Goal: Task Accomplishment & Management: Use online tool/utility

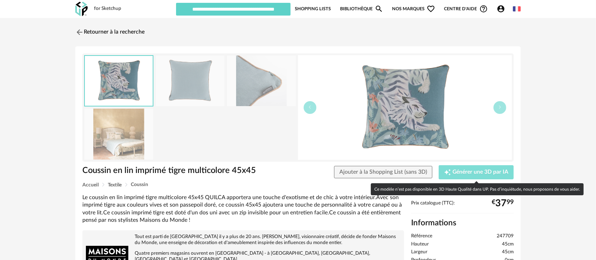
drag, startPoint x: 456, startPoint y: 174, endPoint x: 458, endPoint y: 171, distance: 3.6
click at [458, 171] on div "Creation icon Générer une 3D par IA" at bounding box center [476, 172] width 65 height 7
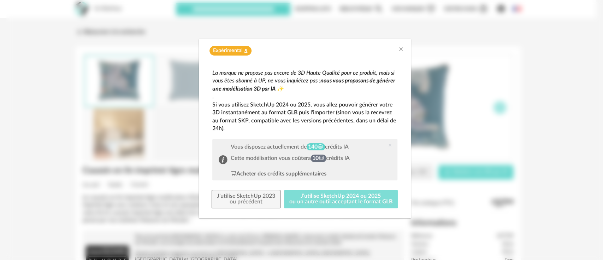
click at [370, 197] on button "J'utilise SketchUp 2024 ou 2025 ou un autre outil acceptant le format GLB" at bounding box center [341, 199] width 114 height 18
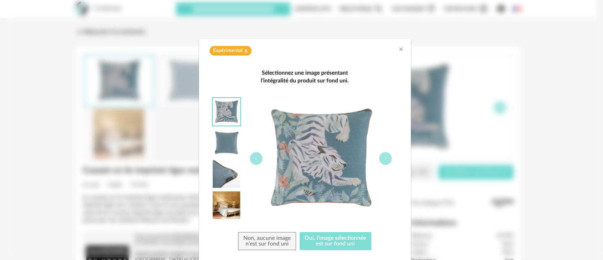
drag, startPoint x: 335, startPoint y: 232, endPoint x: 331, endPoint y: 237, distance: 5.6
click at [331, 237] on div "Sélectionnez une image présentant l’intégralité du produit sur fond uni. Non, a…" at bounding box center [304, 159] width 185 height 181
click at [331, 237] on button "Oui, l'image sélectionnée est sur fond uni" at bounding box center [336, 241] width 72 height 18
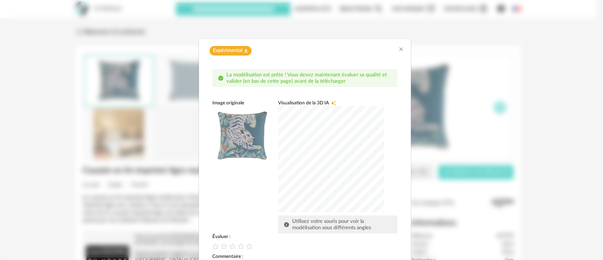
click at [346, 160] on div "dialog" at bounding box center [331, 159] width 106 height 106
drag, startPoint x: 265, startPoint y: 219, endPoint x: 260, endPoint y: 229, distance: 10.6
click at [261, 226] on div "Image originale Visualisation de la 3D IA Creation icon Utilisez votre souris p…" at bounding box center [304, 167] width 185 height 134
drag, startPoint x: 260, startPoint y: 229, endPoint x: 254, endPoint y: 234, distance: 8.1
click at [259, 230] on div "Image originale Visualisation de la 3D IA Creation icon Utilisez votre souris p…" at bounding box center [304, 167] width 185 height 134
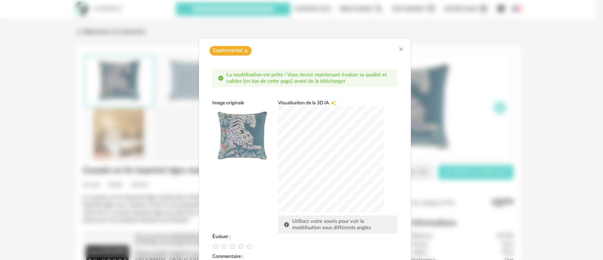
click at [246, 238] on div "Évaluer :" at bounding box center [304, 236] width 185 height 6
click at [246, 244] on span "dialog" at bounding box center [250, 246] width 8 height 6
click at [246, 246] on icon "dialog" at bounding box center [249, 245] width 7 height 7
click at [246, 247] on icon "dialog" at bounding box center [249, 245] width 7 height 7
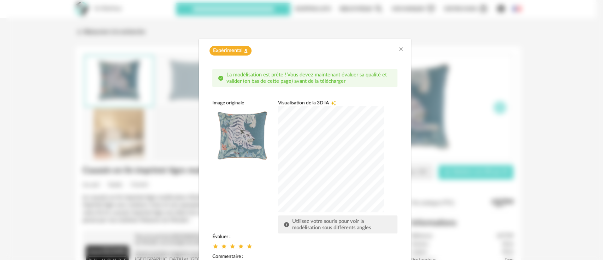
click at [260, 222] on div "Image originale Visualisation de la 3D IA Creation icon Utilisez votre souris p…" at bounding box center [304, 167] width 185 height 134
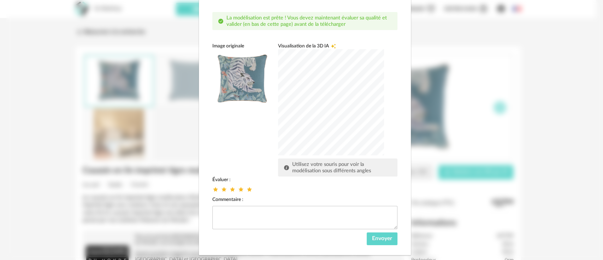
scroll to position [69, 0]
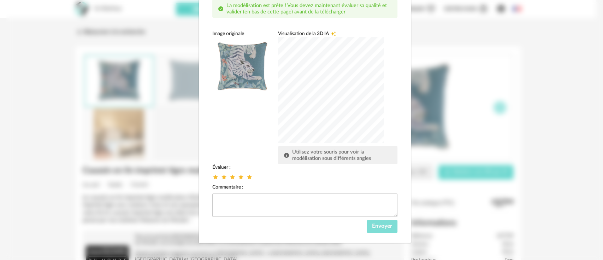
click at [387, 225] on span "Envoyer" at bounding box center [382, 226] width 20 height 6
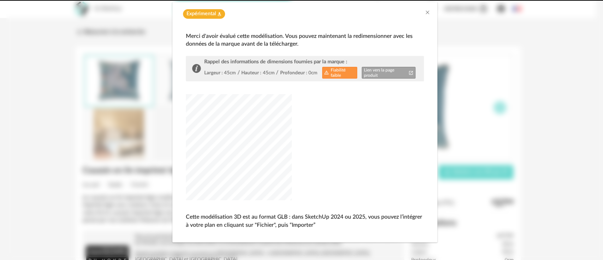
scroll to position [36, 0]
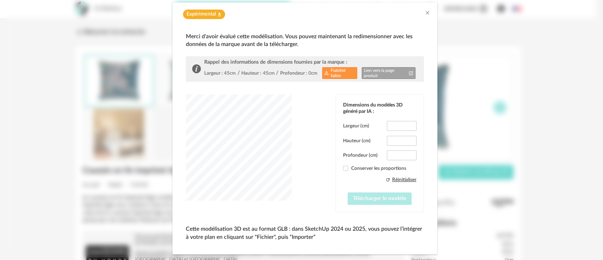
type input "****"
drag, startPoint x: 399, startPoint y: 124, endPoint x: 387, endPoint y: 126, distance: 12.8
click at [387, 126] on input "****" at bounding box center [401, 126] width 29 height 10
click at [397, 154] on input "***" at bounding box center [401, 155] width 29 height 10
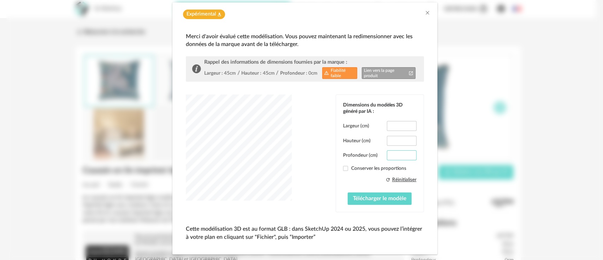
drag, startPoint x: 397, startPoint y: 154, endPoint x: 382, endPoint y: 155, distance: 15.6
click at [382, 155] on div "Profondeur (cm) ***" at bounding box center [379, 155] width 73 height 10
type input "**"
click at [277, 137] on div "dialog" at bounding box center [239, 147] width 106 height 106
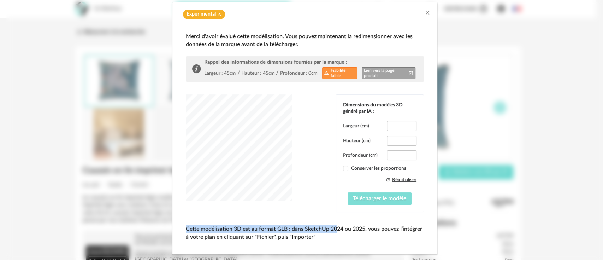
drag, startPoint x: 333, startPoint y: 216, endPoint x: 359, endPoint y: 202, distance: 29.7
click at [358, 203] on div "Merci d'avoir évalué cette modélisation. Vous pouvez maintenant la redimensionn…" at bounding box center [305, 137] width 238 height 208
click at [361, 200] on span "Télécharger le modèle" at bounding box center [379, 198] width 53 height 6
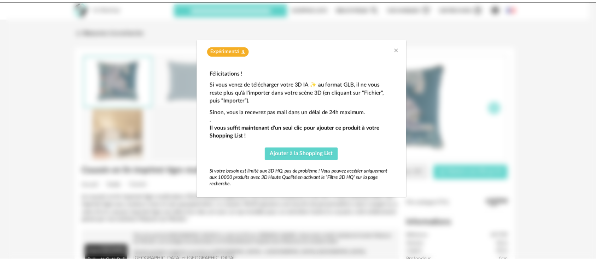
scroll to position [0, 0]
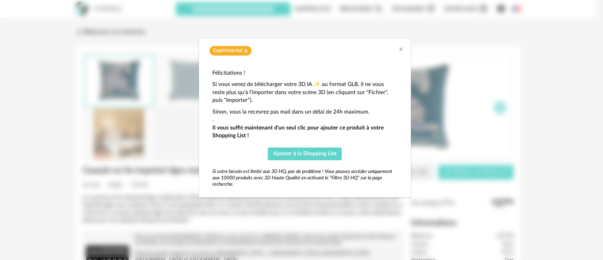
click at [393, 234] on div "Expérimental Flask icon Félicitations ! Si vous venez de télécharger votre 3D I…" at bounding box center [304, 130] width 597 height 260
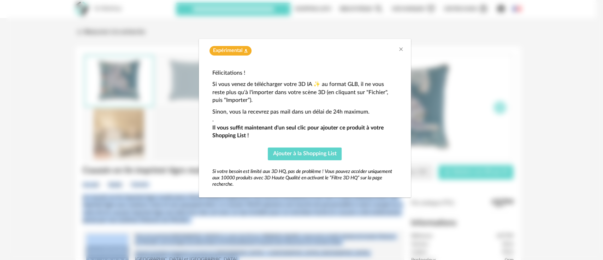
drag, startPoint x: 403, startPoint y: 260, endPoint x: 404, endPoint y: 269, distance: 8.9
click at [404, 259] on html "for Sketchup Nouvelle shopping list Mettre à jour ma Shopping List Refresh icon…" at bounding box center [301, 249] width 603 height 499
click at [399, 48] on icon "Close" at bounding box center [401, 49] width 6 height 6
click at [400, 47] on button "Close" at bounding box center [401, 49] width 6 height 7
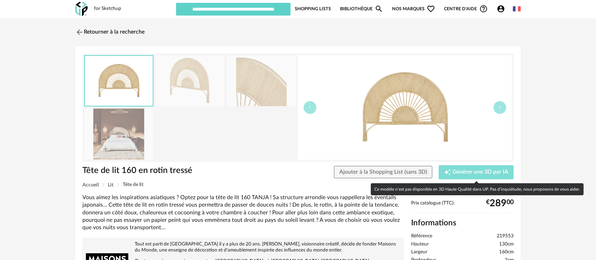
click at [472, 171] on span "Générer une 3D par IA" at bounding box center [480, 172] width 56 height 6
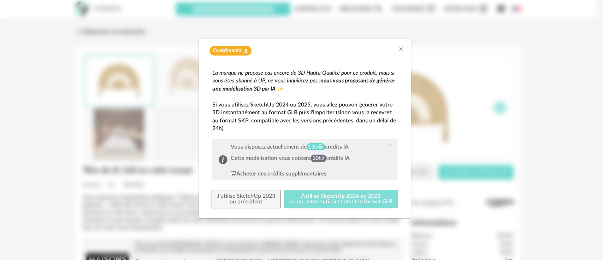
click at [361, 193] on button "J'utilise SketchUp 2024 ou 2025 ou un autre outil acceptant le format GLB" at bounding box center [341, 199] width 114 height 18
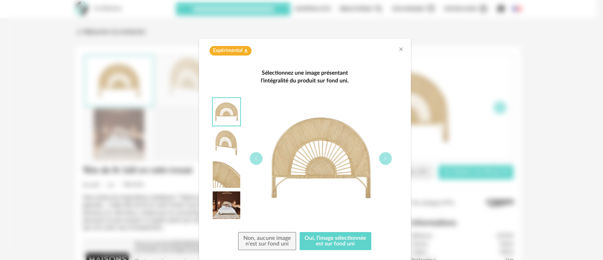
click at [352, 231] on div "Sélectionnez une image présentant l’intégralité du produit sur fond uni. Non, a…" at bounding box center [304, 159] width 185 height 181
click at [352, 230] on div "Sélectionnez une image présentant l’intégralité du produit sur fond uni. Non, a…" at bounding box center [304, 159] width 185 height 181
click at [350, 236] on button "Oui, l'image sélectionnée est sur fond uni" at bounding box center [336, 241] width 72 height 18
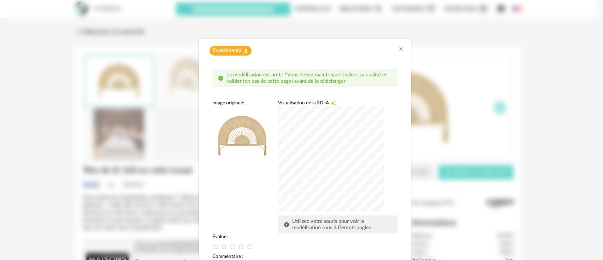
click at [331, 163] on div "dialog" at bounding box center [331, 159] width 106 height 106
click at [238, 245] on icon "dialog" at bounding box center [241, 246] width 6 height 6
click at [237, 245] on icon "dialog" at bounding box center [240, 245] width 7 height 7
click at [250, 222] on div "Image originale Visualisation de la 3D IA Creation icon Utilisez votre souris p…" at bounding box center [304, 167] width 185 height 134
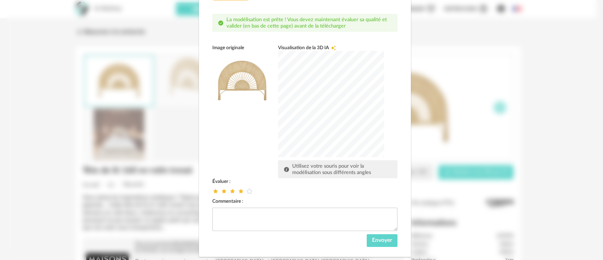
scroll to position [69, 0]
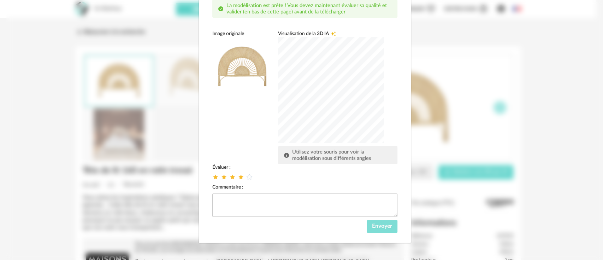
click at [372, 227] on span "Envoyer" at bounding box center [382, 226] width 20 height 6
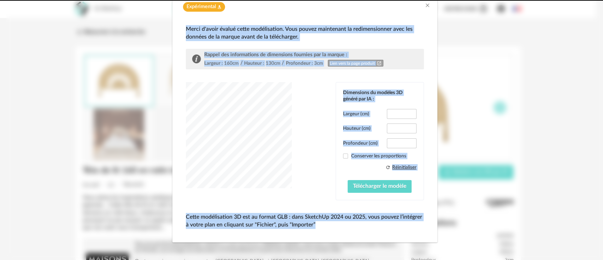
scroll to position [31, 0]
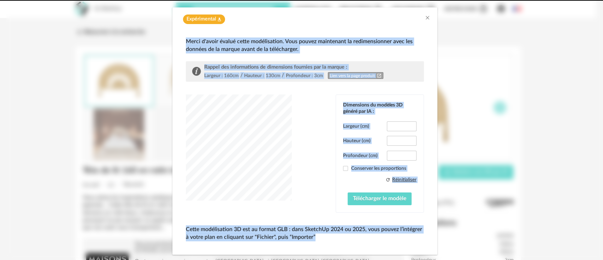
type input "*****"
type input "****"
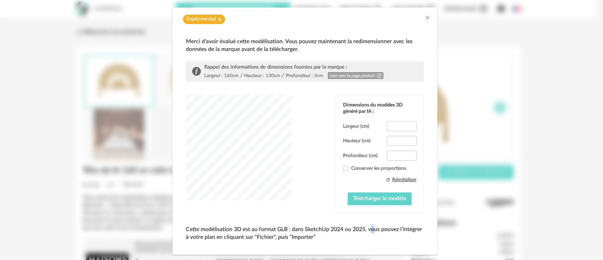
drag, startPoint x: 367, startPoint y: 229, endPoint x: 365, endPoint y: 216, distance: 13.5
click at [365, 219] on div "Merci d'avoir évalué cette modélisation. Vous pouvez maintenant la redimensionn…" at bounding box center [305, 139] width 238 height 204
click at [362, 201] on button "Télécharger le modèle" at bounding box center [380, 198] width 64 height 13
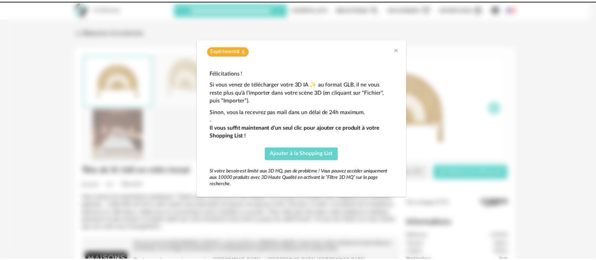
scroll to position [0, 0]
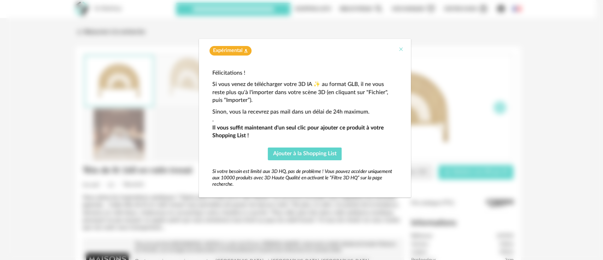
click at [401, 49] on icon "Close" at bounding box center [401, 49] width 6 height 6
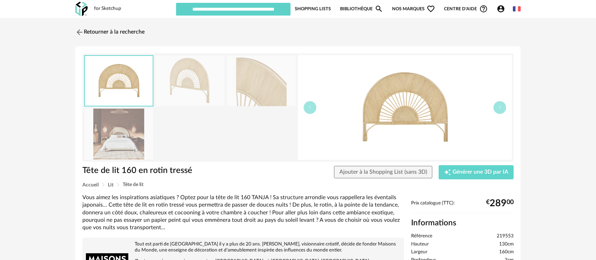
scroll to position [78, 0]
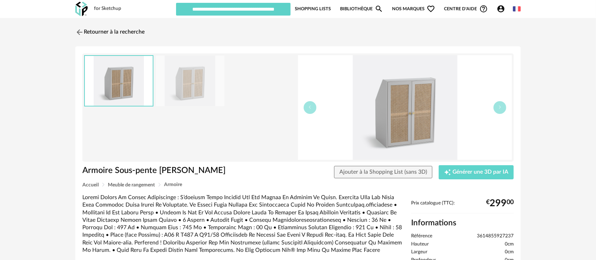
click at [277, 212] on div at bounding box center [243, 224] width 322 height 60
click at [277, 211] on div at bounding box center [243, 224] width 322 height 60
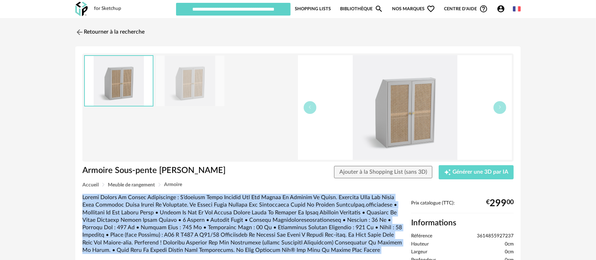
click at [277, 211] on div at bounding box center [243, 224] width 322 height 60
click at [463, 169] on span "Générer une 3D par IA" at bounding box center [480, 172] width 56 height 6
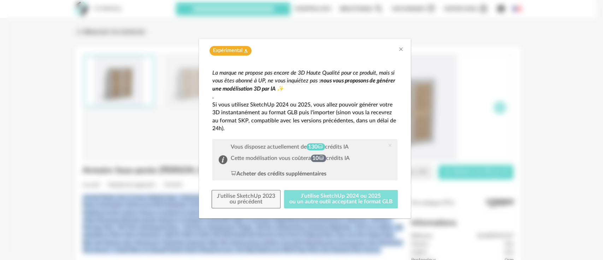
click at [344, 196] on button "J'utilise SketchUp 2024 ou 2025 ou un autre outil acceptant le format GLB" at bounding box center [341, 199] width 114 height 18
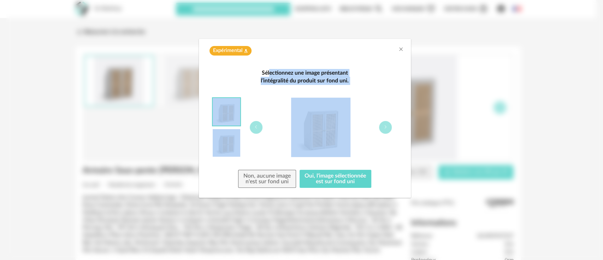
drag, startPoint x: 279, startPoint y: 95, endPoint x: 287, endPoint y: 139, distance: 44.8
click at [282, 109] on div "Sélectionnez une image présentant l’intégralité du produit sur fond uni. Non, a…" at bounding box center [305, 129] width 198 height 132
click at [323, 175] on button "Oui, l'image sélectionnée est sur fond uni" at bounding box center [336, 179] width 72 height 18
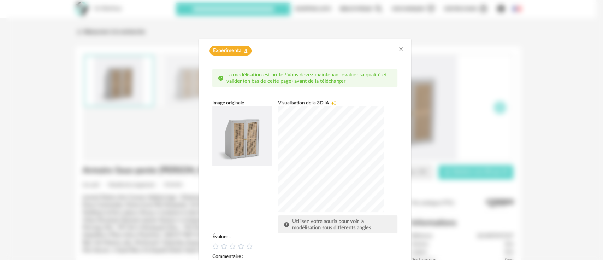
click at [353, 160] on div "dialog" at bounding box center [331, 159] width 106 height 106
drag, startPoint x: 244, startPoint y: 236, endPoint x: 241, endPoint y: 243, distance: 8.1
click at [238, 246] on span "dialog" at bounding box center [242, 246] width 8 height 6
click at [237, 246] on icon "dialog" at bounding box center [240, 245] width 7 height 7
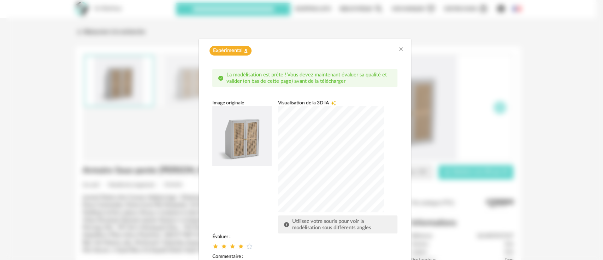
click at [243, 222] on div "Image originale Visualisation de la 3D IA Creation icon Utilisez votre souris p…" at bounding box center [304, 167] width 185 height 134
click at [246, 222] on div "Image originale Visualisation de la 3D IA Creation icon Utilisez votre souris p…" at bounding box center [304, 167] width 185 height 134
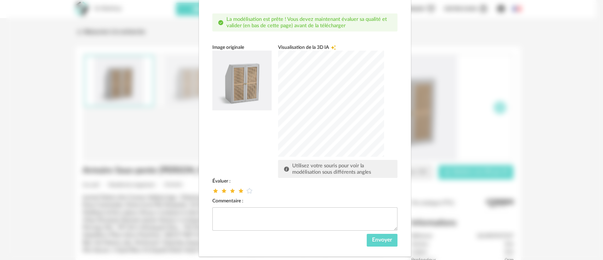
scroll to position [69, 0]
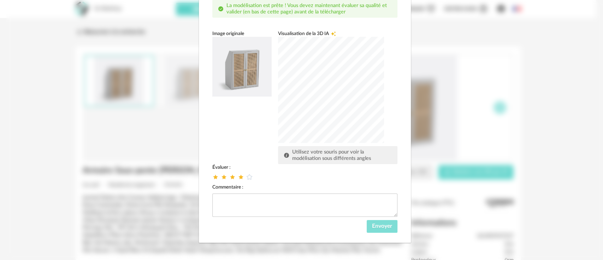
click at [374, 226] on span "Envoyer" at bounding box center [382, 226] width 20 height 6
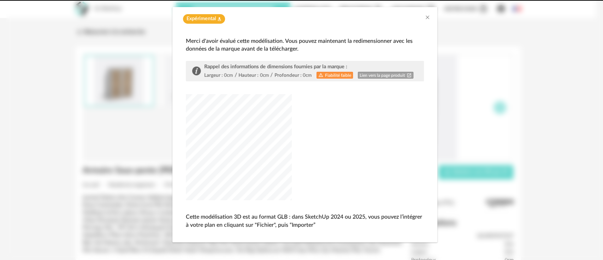
scroll to position [31, 0]
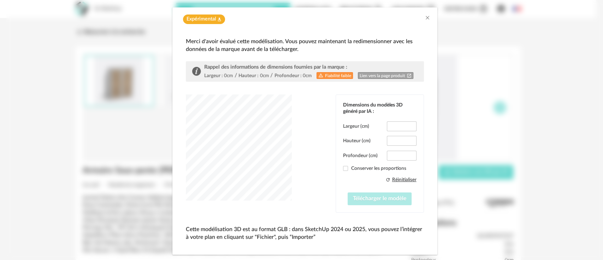
type input "*****"
drag, startPoint x: 336, startPoint y: 114, endPoint x: 370, endPoint y: 84, distance: 45.3
click at [370, 85] on div "Merci d'avoir évalué cette modélisation. Vous pouvez maintenant la redimensionn…" at bounding box center [305, 139] width 238 height 204
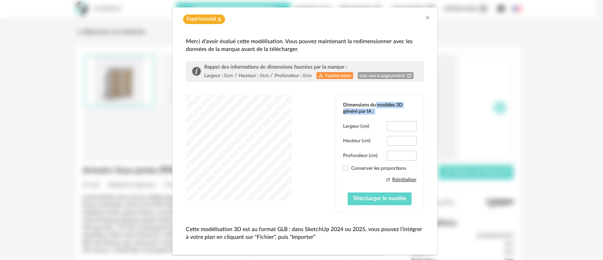
click at [375, 74] on link "Lien vers la page produit Open In New icon" at bounding box center [386, 75] width 56 height 7
drag, startPoint x: 389, startPoint y: 139, endPoint x: 411, endPoint y: 137, distance: 21.6
click at [411, 137] on input "*****" at bounding box center [401, 141] width 29 height 10
type input "**"
click at [388, 153] on input "*****" at bounding box center [401, 156] width 29 height 10
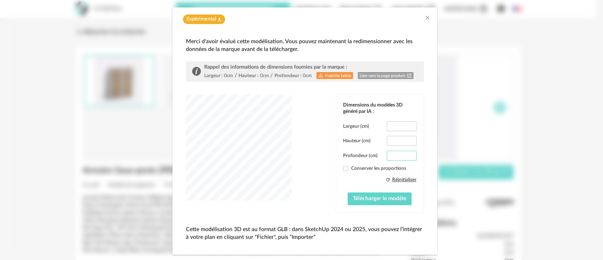
drag, startPoint x: 389, startPoint y: 153, endPoint x: 410, endPoint y: 154, distance: 20.5
click at [410, 154] on input "*****" at bounding box center [401, 156] width 29 height 10
type input "**"
drag, startPoint x: 390, startPoint y: 125, endPoint x: 415, endPoint y: 123, distance: 25.1
click at [415, 123] on div "Dimensions du modèles 3D généré par IA : Largeur (cm) ***** Hauteur (cm) ** Pro…" at bounding box center [380, 153] width 88 height 117
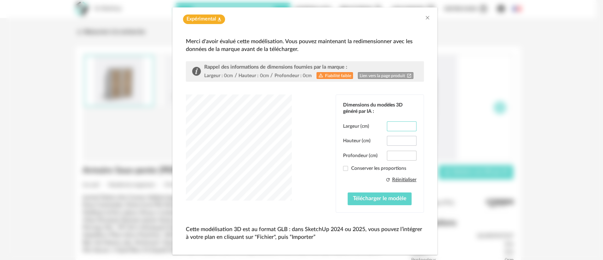
type input "***"
click at [231, 127] on div "Dimensions du modèles 3D généré par IA : Largeur (cm) *** Hauteur (cm) ** Profo…" at bounding box center [305, 153] width 238 height 118
drag, startPoint x: 389, startPoint y: 136, endPoint x: 289, endPoint y: 148, distance: 100.7
click at [292, 147] on div "dialog" at bounding box center [239, 147] width 106 height 106
click at [269, 149] on div "dialog" at bounding box center [239, 147] width 106 height 106
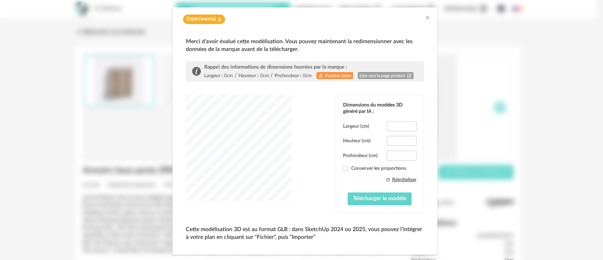
click at [251, 151] on div "dialog" at bounding box center [239, 147] width 106 height 106
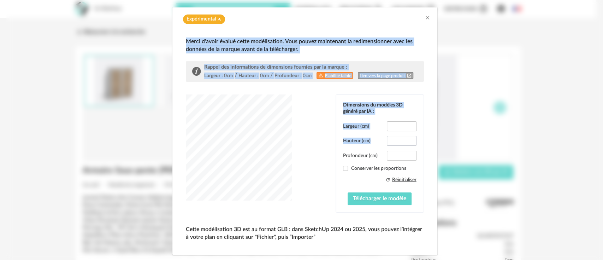
drag, startPoint x: 402, startPoint y: 126, endPoint x: 407, endPoint y: 141, distance: 15.6
click at [407, 141] on div "Expérimental Flask icon Merci d'avoir évalué cette modélisation. Vous pouvez ma…" at bounding box center [304, 130] width 265 height 247
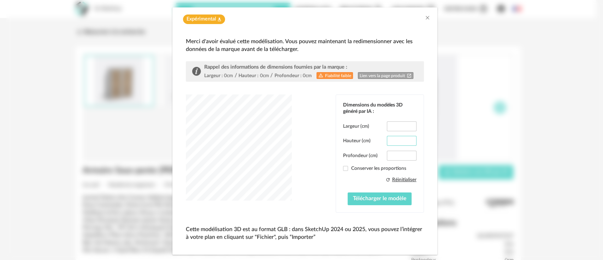
click at [400, 142] on input "**" at bounding box center [401, 141] width 29 height 10
click at [396, 140] on input "**" at bounding box center [401, 141] width 29 height 10
drag, startPoint x: 396, startPoint y: 140, endPoint x: 377, endPoint y: 139, distance: 19.1
click at [377, 139] on div "Hauteur (cm) **" at bounding box center [379, 141] width 73 height 10
type input "***"
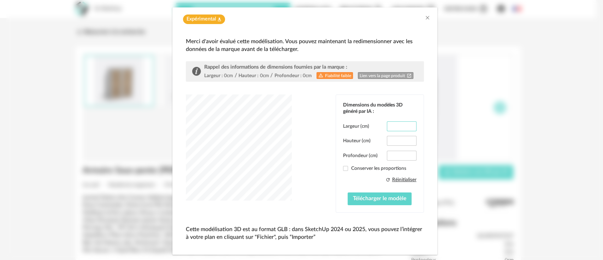
drag, startPoint x: 399, startPoint y: 123, endPoint x: 388, endPoint y: 123, distance: 11.0
click at [388, 123] on input "***" at bounding box center [401, 126] width 29 height 10
type input "**"
click at [255, 145] on div "Dimensions du modèles 3D généré par IA : Largeur (cm) ** Hauteur (cm) *** Profo…" at bounding box center [305, 153] width 238 height 118
drag, startPoint x: 294, startPoint y: 143, endPoint x: 262, endPoint y: 147, distance: 31.7
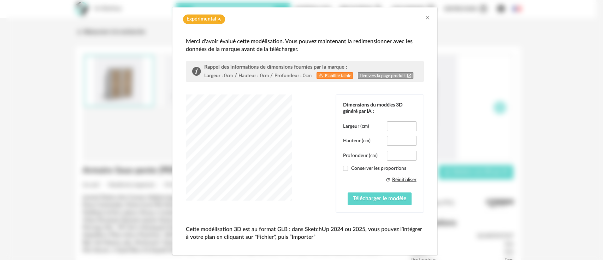
click at [262, 147] on div "dialog" at bounding box center [239, 147] width 106 height 106
drag, startPoint x: 338, startPoint y: 200, endPoint x: 359, endPoint y: 208, distance: 21.7
click at [359, 208] on div "Dimensions du modèles 3D généré par IA : Largeur (cm) ** Hauteur (cm) *** Profo…" at bounding box center [380, 153] width 88 height 117
drag, startPoint x: 359, startPoint y: 207, endPoint x: 363, endPoint y: 198, distance: 9.3
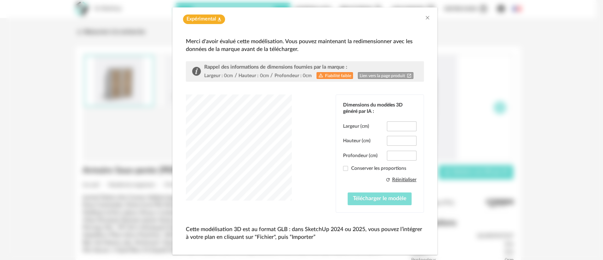
click at [362, 198] on div "Dimensions du modèles 3D généré par IA : Largeur (cm) ** Hauteur (cm) *** Profo…" at bounding box center [380, 153] width 88 height 117
click at [363, 198] on span "Télécharger le modèle" at bounding box center [379, 198] width 53 height 6
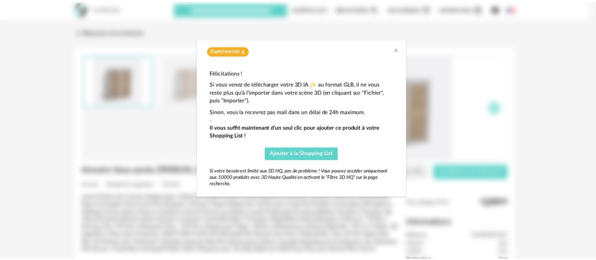
scroll to position [0, 0]
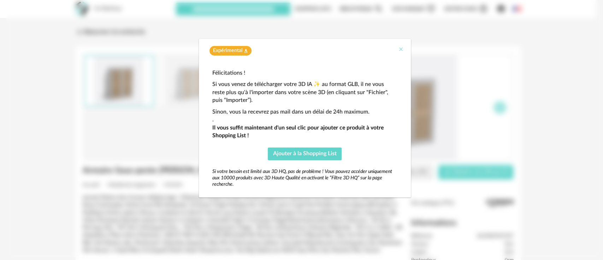
click at [399, 47] on div "Expérimental Flask icon" at bounding box center [305, 49] width 212 height 20
click at [399, 47] on icon "Close" at bounding box center [401, 49] width 6 height 6
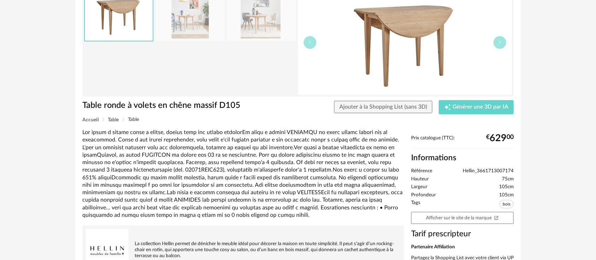
scroll to position [78, 0]
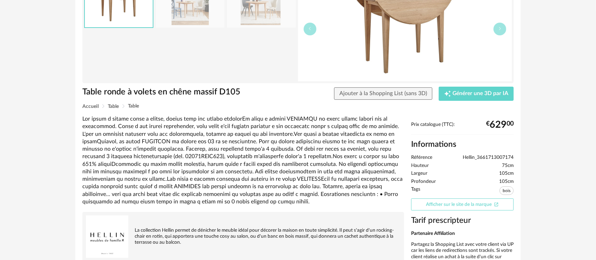
click at [434, 204] on link "Afficher sur le site de la marque Open In New icon" at bounding box center [462, 204] width 102 height 12
click at [465, 156] on span "Hellin_3661713007174" at bounding box center [487, 157] width 51 height 6
copy ul "Hellin_3661713007174"
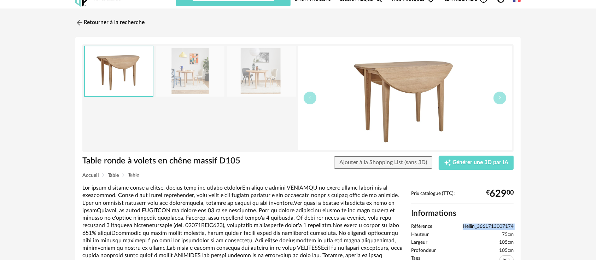
scroll to position [0, 0]
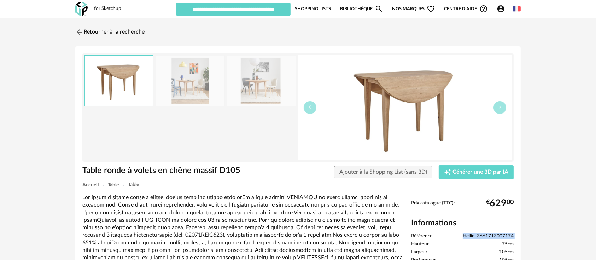
click at [491, 237] on span "Hellin_3661713007174" at bounding box center [487, 236] width 51 height 6
click at [467, 234] on span "Hellin_3661713007174" at bounding box center [487, 236] width 51 height 6
drag, startPoint x: 463, startPoint y: 236, endPoint x: 513, endPoint y: 233, distance: 49.5
click at [513, 233] on span "Hellin_3661713007174" at bounding box center [487, 236] width 51 height 6
copy span "Hellin_3661713007174"
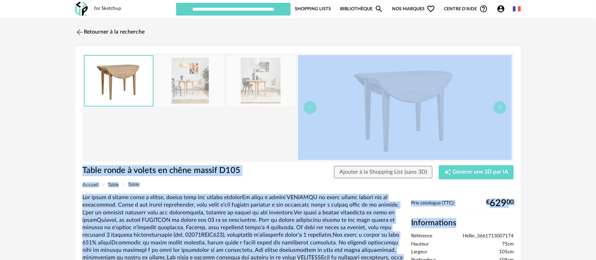
drag, startPoint x: 443, startPoint y: 195, endPoint x: 366, endPoint y: 53, distance: 161.3
click at [383, 87] on div "Table ronde à volets en chêne massif D105 Table ronde à volets en chêne massif …" at bounding box center [297, 204] width 445 height 316
click at [343, 2] on div "for Sketchup Nouvelle shopping list Mettre à jour ma Shopping List Refresh icon…" at bounding box center [298, 195] width 596 height 391
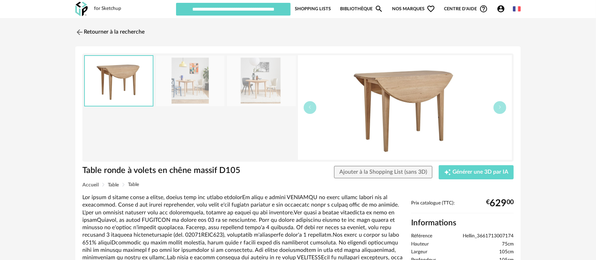
click at [277, 193] on div "Table ronde à volets en chêne massif D105 Table ronde à volets en chêne massif …" at bounding box center [297, 204] width 445 height 316
